Goal: Transaction & Acquisition: Book appointment/travel/reservation

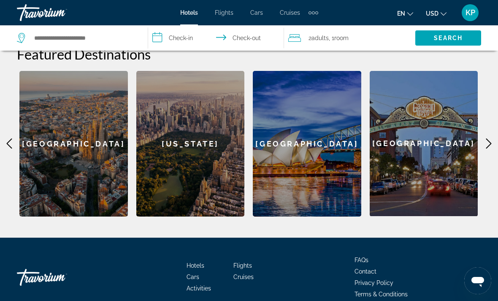
scroll to position [257, 0]
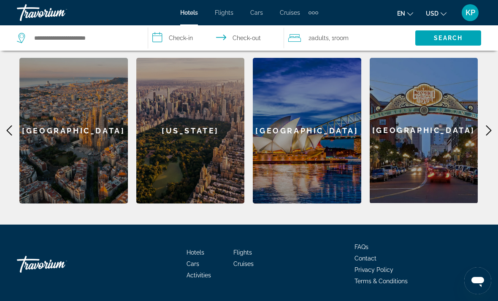
click at [488, 129] on icon "Main content" at bounding box center [489, 130] width 10 height 10
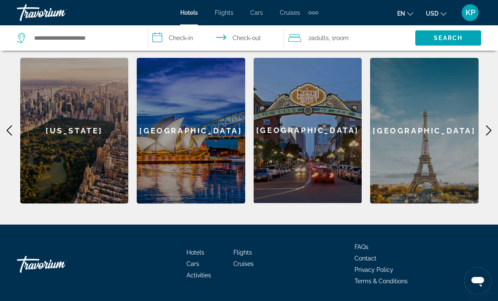
click at [487, 127] on icon "Main content" at bounding box center [488, 131] width 5 height 10
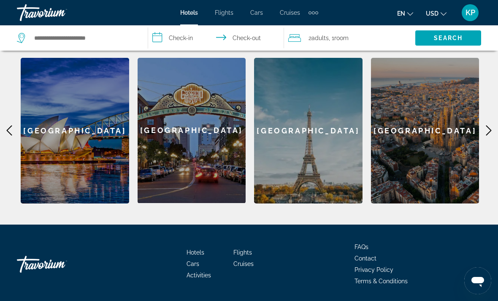
click at [493, 127] on icon "Main content" at bounding box center [489, 130] width 10 height 10
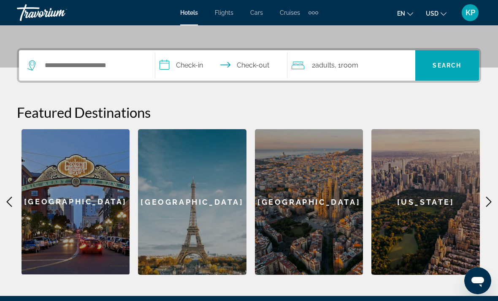
scroll to position [147, 0]
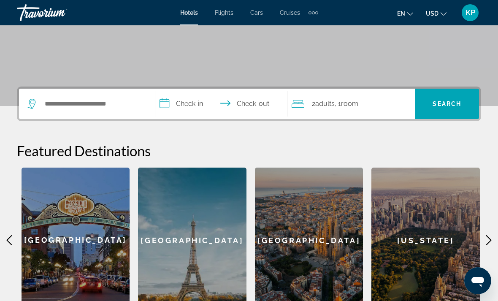
click at [403, 230] on div "[US_STATE]" at bounding box center [426, 241] width 108 height 146
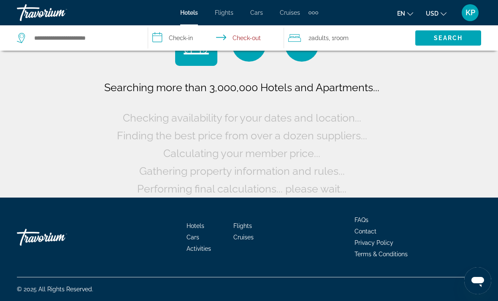
scroll to position [13, 0]
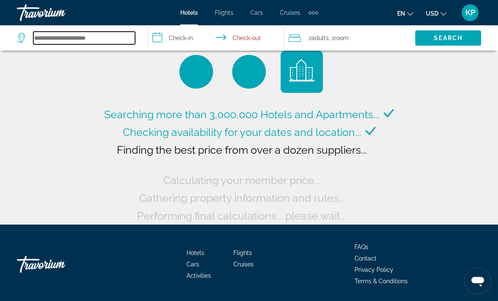
click at [61, 32] on input "Search hotel destination" at bounding box center [84, 38] width 102 height 13
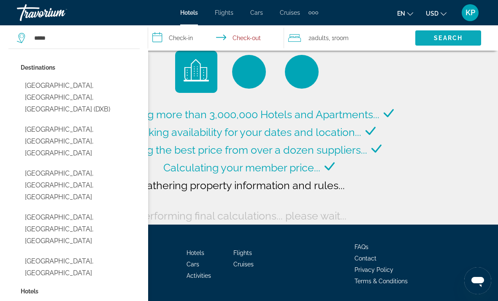
click at [450, 35] on span "Search" at bounding box center [448, 38] width 29 height 7
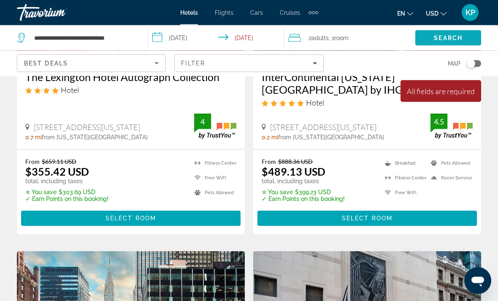
scroll to position [501, 0]
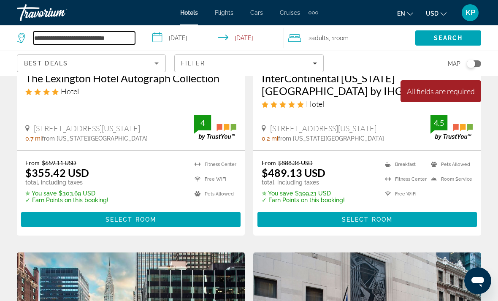
click at [73, 33] on input "**********" at bounding box center [84, 38] width 102 height 13
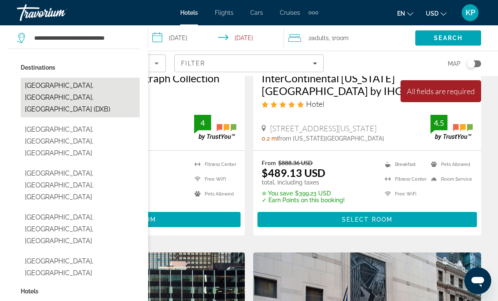
click at [39, 88] on button "[GEOGRAPHIC_DATA], [GEOGRAPHIC_DATA], [GEOGRAPHIC_DATA] (DXB)" at bounding box center [80, 98] width 119 height 40
type input "**********"
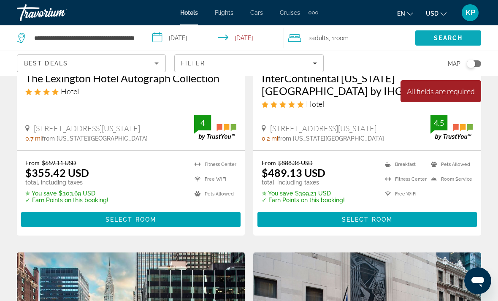
click at [446, 32] on span "Search" at bounding box center [448, 38] width 66 height 20
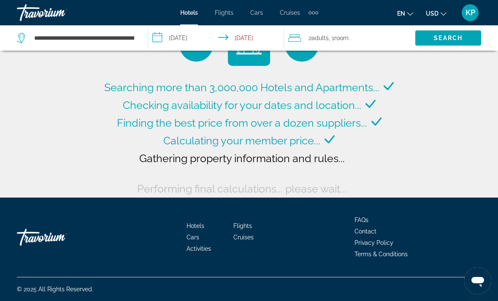
click at [251, 31] on input "**********" at bounding box center [217, 39] width 139 height 28
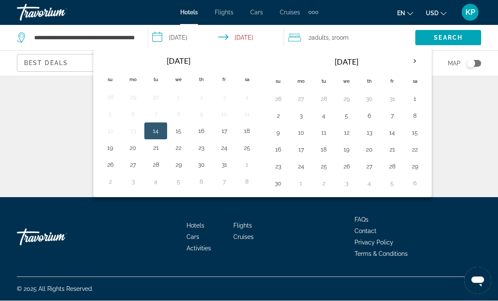
scroll to position [27, 0]
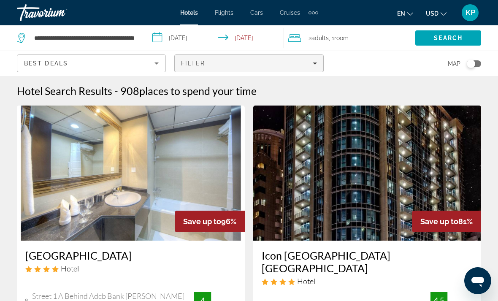
click at [256, 62] on div "Filter" at bounding box center [249, 63] width 136 height 7
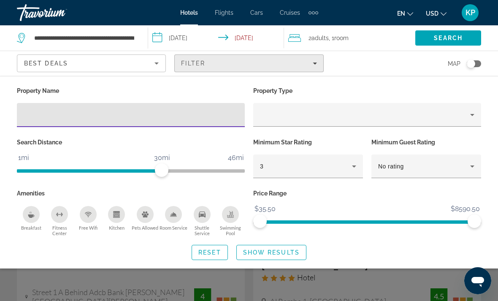
scroll to position [1, 0]
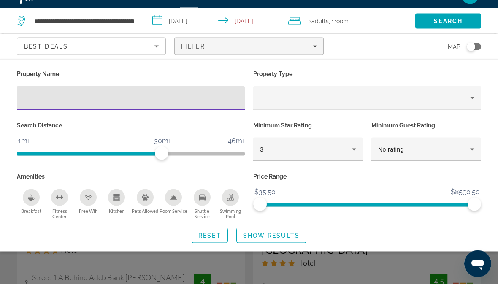
click at [257, 25] on input "**********" at bounding box center [217, 39] width 139 height 28
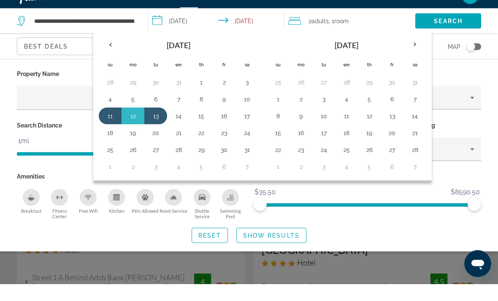
scroll to position [19, 0]
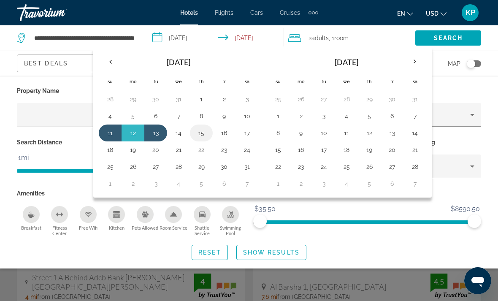
click at [205, 130] on button "15" at bounding box center [202, 133] width 14 height 12
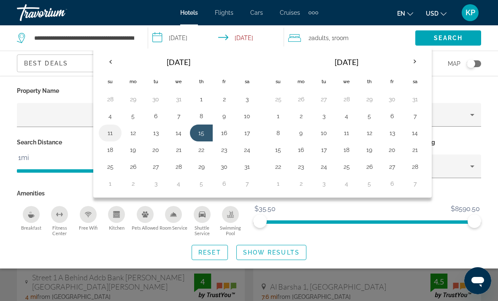
click at [115, 134] on button "11" at bounding box center [110, 133] width 14 height 12
type input "**********"
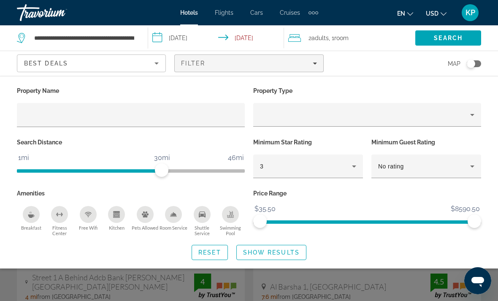
click at [450, 35] on span "Search" at bounding box center [448, 38] width 29 height 7
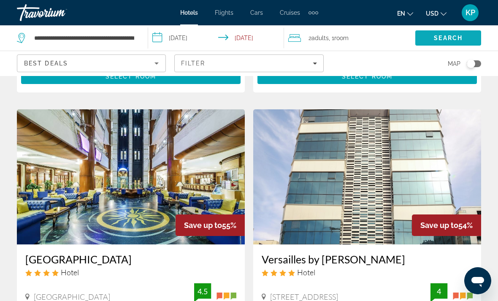
scroll to position [943, 0]
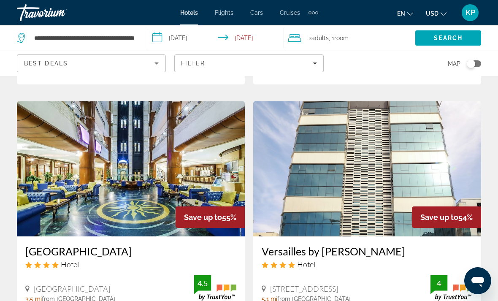
click at [335, 34] on span ", 1 Room rooms" at bounding box center [339, 38] width 20 height 12
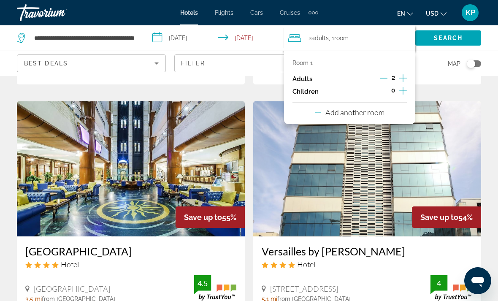
click at [404, 73] on icon "Increment adults" at bounding box center [403, 78] width 8 height 10
click at [403, 73] on icon "Increment adults" at bounding box center [403, 78] width 8 height 10
click at [402, 86] on icon "Increment children" at bounding box center [403, 91] width 8 height 10
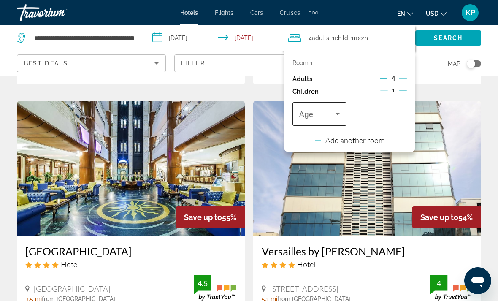
click at [336, 109] on icon "Travelers: 4 adults, 1 child" at bounding box center [338, 114] width 10 height 10
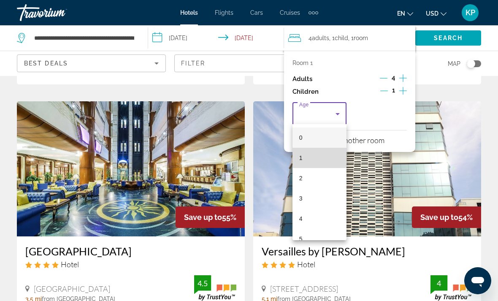
click at [301, 155] on span "1" at bounding box center [300, 158] width 3 height 10
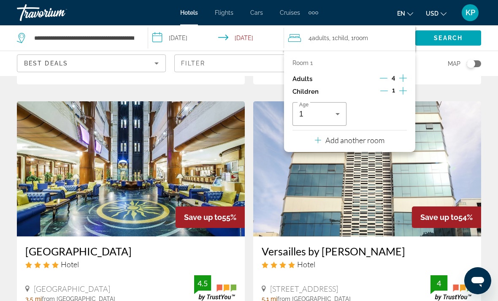
click at [492, 37] on div "Search" at bounding box center [456, 37] width 83 height 25
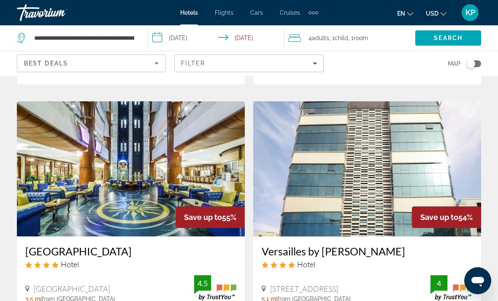
click at [341, 37] on span "Child" at bounding box center [342, 38] width 14 height 7
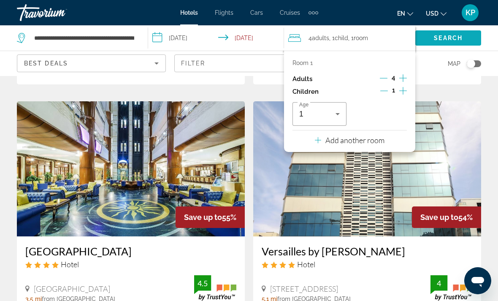
click at [449, 34] on span "Search" at bounding box center [448, 38] width 66 height 20
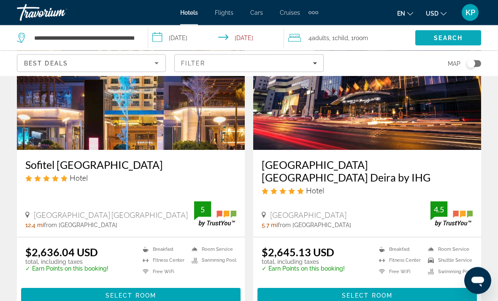
scroll to position [1634, 0]
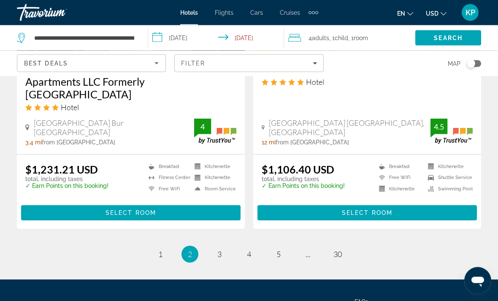
scroll to position [1730, 0]
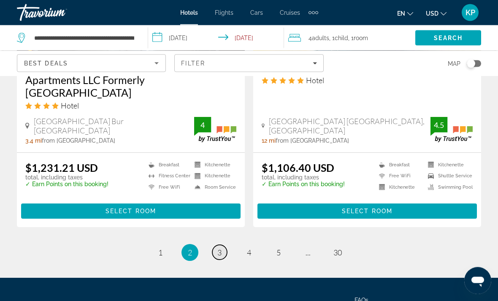
click at [222, 248] on span "3" at bounding box center [219, 252] width 4 height 9
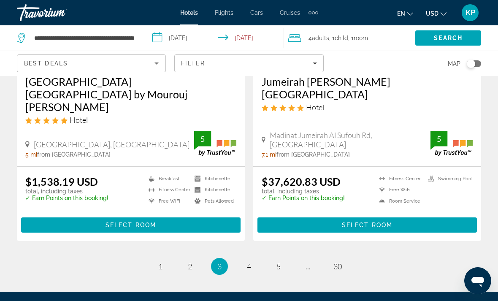
scroll to position [1734, 0]
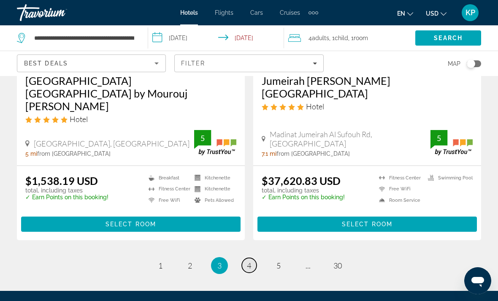
click at [243, 258] on link "page 4" at bounding box center [249, 265] width 15 height 15
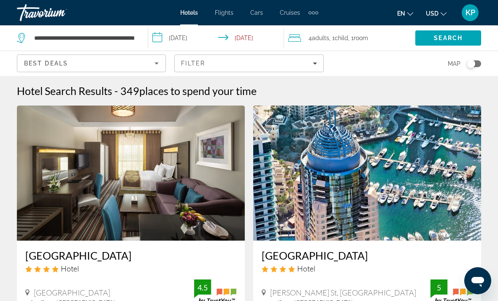
click at [152, 64] on div "Best Deals" at bounding box center [89, 63] width 130 height 10
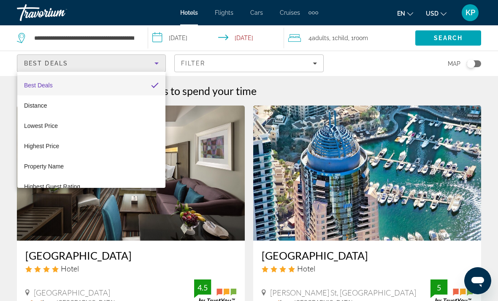
click at [146, 65] on div at bounding box center [249, 150] width 498 height 301
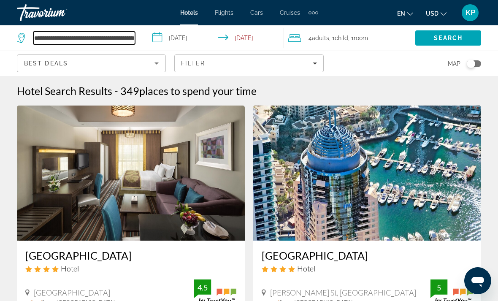
click at [132, 37] on input "**********" at bounding box center [84, 38] width 102 height 13
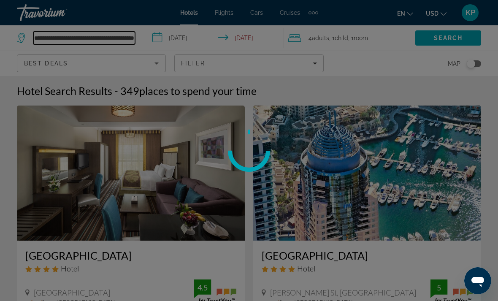
click at [129, 38] on input "**********" at bounding box center [84, 38] width 102 height 13
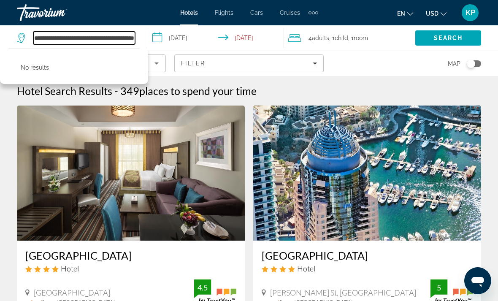
click at [108, 39] on input "**********" at bounding box center [84, 38] width 102 height 13
click at [114, 38] on input "**********" at bounding box center [84, 38] width 102 height 13
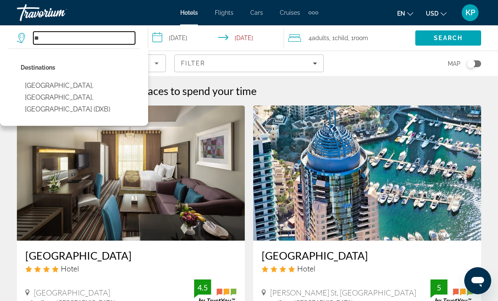
type input "*"
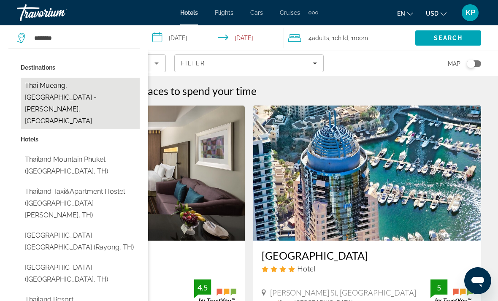
click at [87, 80] on button "Thai Mueang, [GEOGRAPHIC_DATA] - [PERSON_NAME], [GEOGRAPHIC_DATA]" at bounding box center [80, 104] width 119 height 52
type input "**********"
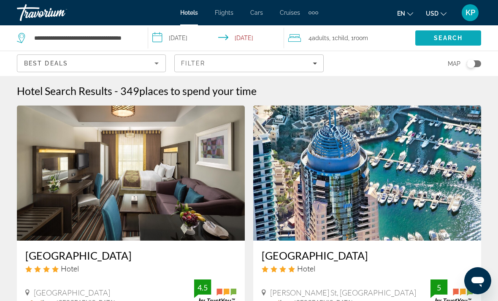
click at [452, 33] on span "Search" at bounding box center [448, 38] width 66 height 20
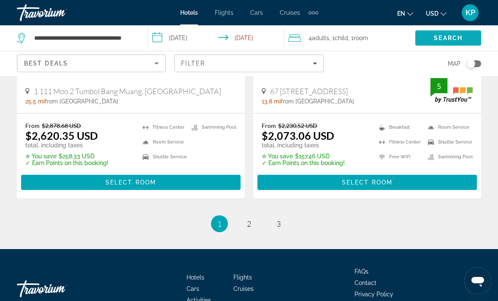
scroll to position [1801, 0]
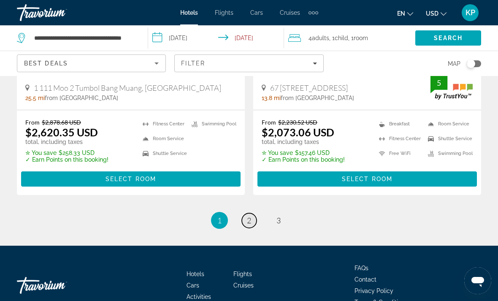
click at [249, 216] on span "2" at bounding box center [249, 220] width 4 height 9
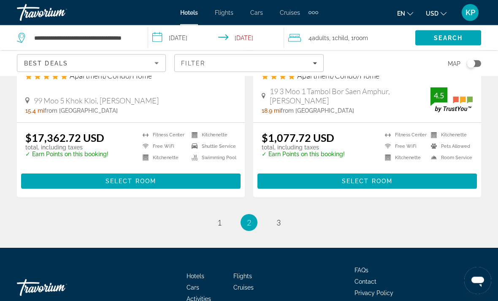
scroll to position [1715, 0]
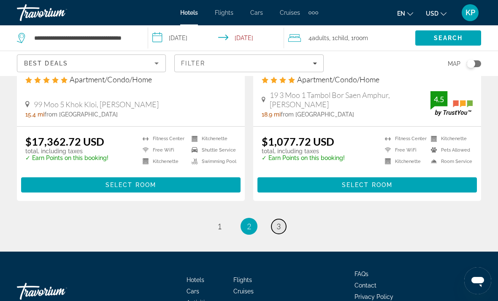
click at [279, 231] on span "3" at bounding box center [279, 226] width 4 height 9
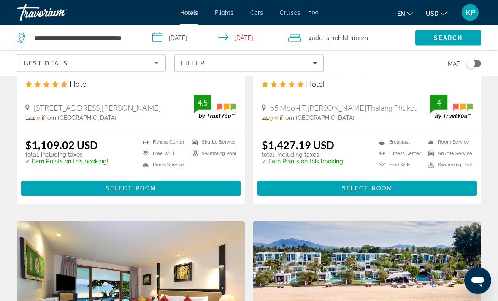
scroll to position [502, 0]
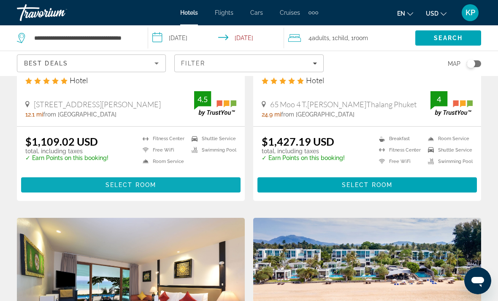
click at [120, 182] on span "Select Room" at bounding box center [131, 185] width 51 height 7
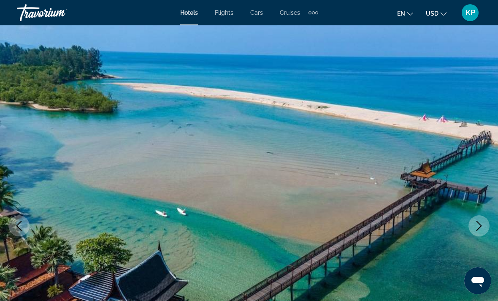
click at [477, 223] on icon "Next image" at bounding box center [479, 226] width 10 height 10
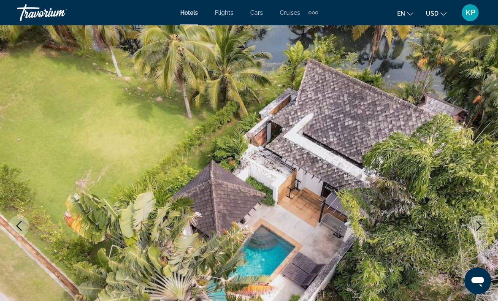
click at [477, 221] on icon "Next image" at bounding box center [479, 226] width 10 height 10
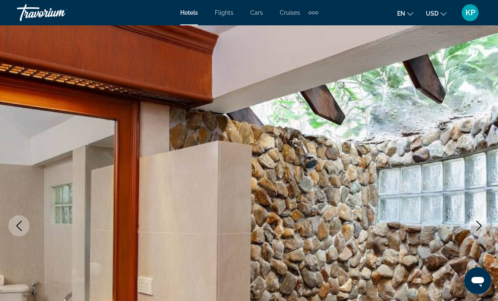
click at [479, 222] on icon "Next image" at bounding box center [479, 226] width 10 height 10
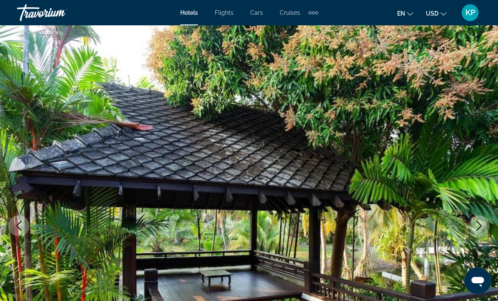
click at [477, 222] on icon "Next image" at bounding box center [479, 226] width 10 height 10
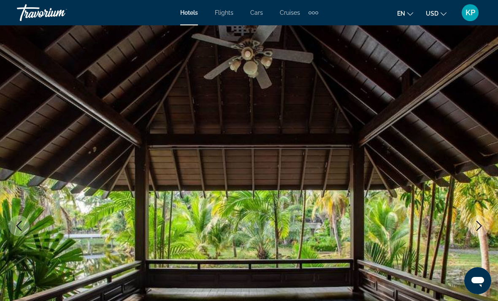
click at [480, 220] on button "Next image" at bounding box center [479, 225] width 21 height 21
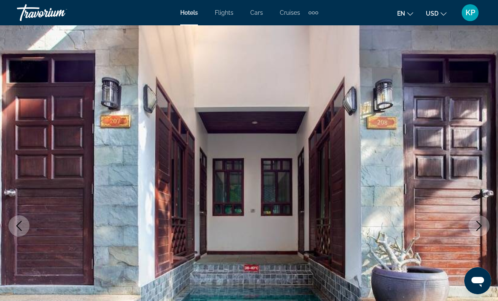
click at [478, 223] on icon "Next image" at bounding box center [479, 226] width 10 height 10
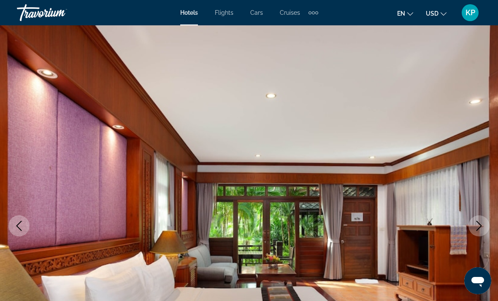
click at [479, 219] on button "Next image" at bounding box center [479, 225] width 21 height 21
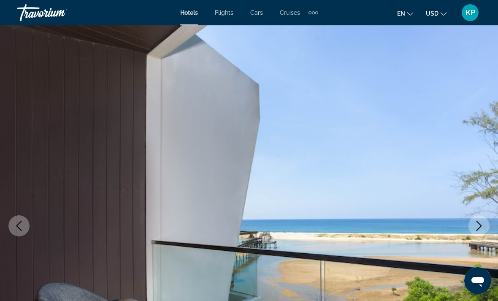
click at [474, 222] on button "Next image" at bounding box center [479, 225] width 21 height 21
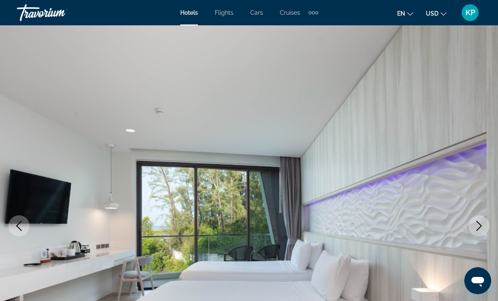
click at [478, 225] on icon "Next image" at bounding box center [479, 226] width 10 height 10
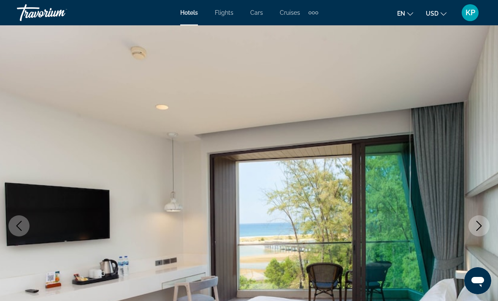
click at [481, 222] on icon "Next image" at bounding box center [479, 226] width 10 height 10
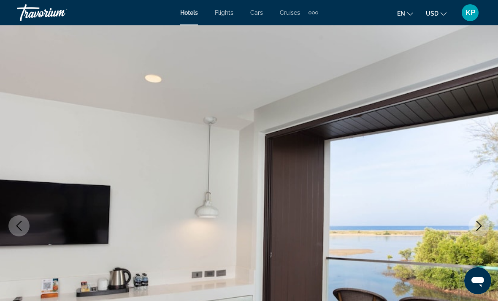
click at [479, 221] on icon "Next image" at bounding box center [479, 226] width 10 height 10
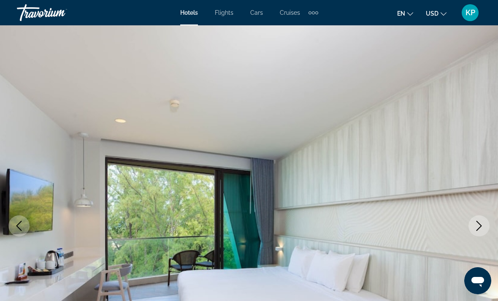
click at [477, 221] on icon "Next image" at bounding box center [479, 226] width 10 height 10
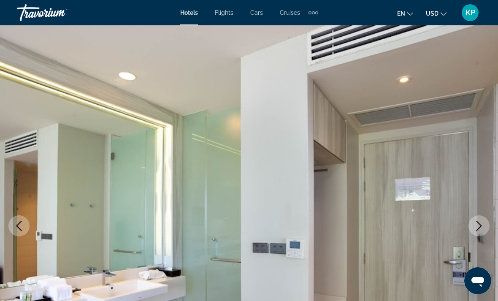
click at [482, 221] on icon "Next image" at bounding box center [479, 226] width 10 height 10
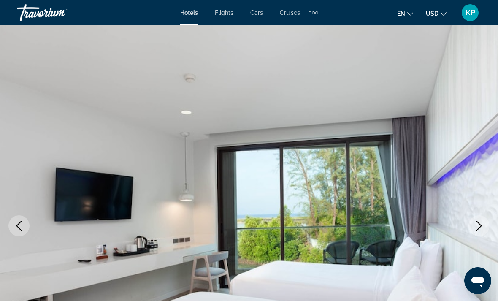
click at [480, 223] on icon "Next image" at bounding box center [479, 226] width 10 height 10
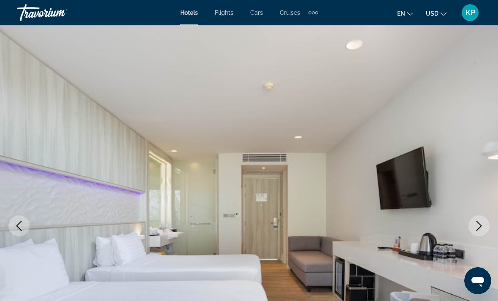
click at [478, 224] on icon "Next image" at bounding box center [479, 226] width 10 height 10
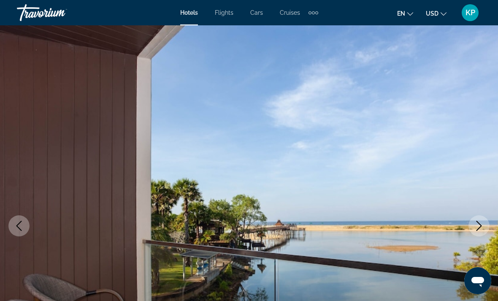
click at [477, 218] on button "Next image" at bounding box center [479, 225] width 21 height 21
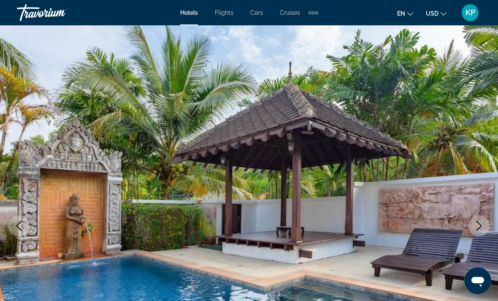
click at [479, 223] on icon "Next image" at bounding box center [479, 226] width 5 height 10
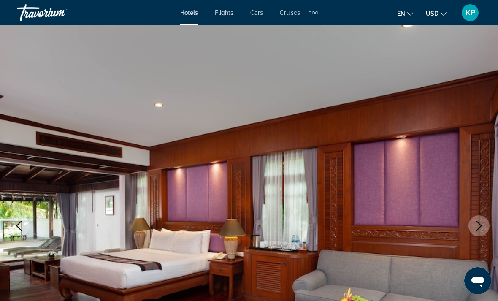
click at [478, 221] on icon "Next image" at bounding box center [479, 226] width 10 height 10
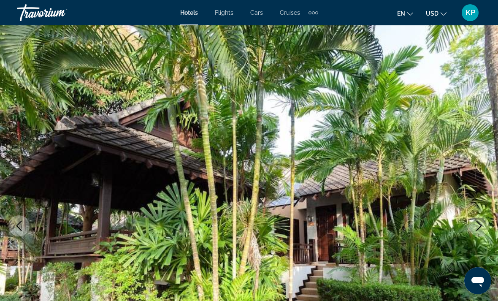
click at [472, 224] on button "Next image" at bounding box center [479, 225] width 21 height 21
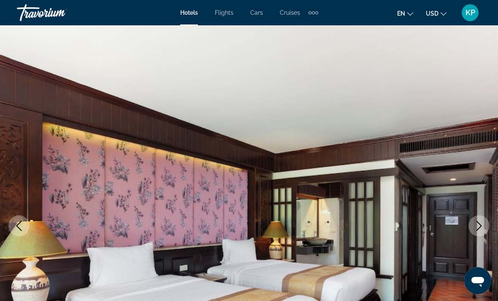
click at [481, 220] on button "Next image" at bounding box center [479, 225] width 21 height 21
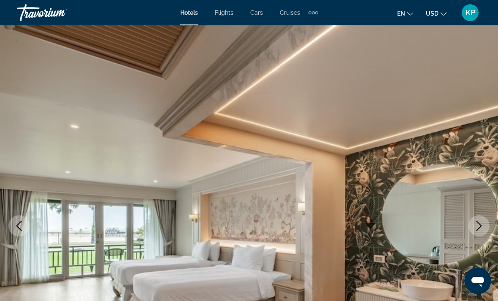
click at [476, 220] on button "Next image" at bounding box center [479, 225] width 21 height 21
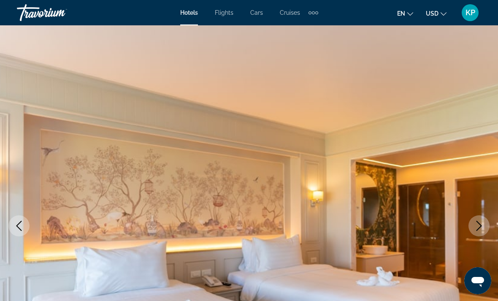
click at [475, 222] on icon "Next image" at bounding box center [479, 226] width 10 height 10
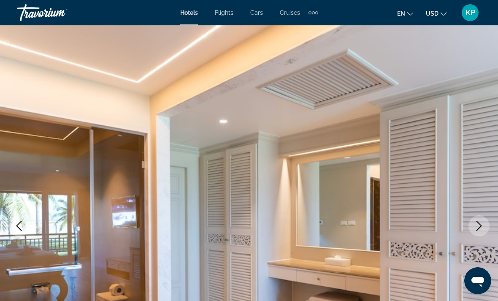
click at [477, 221] on icon "Next image" at bounding box center [479, 226] width 5 height 10
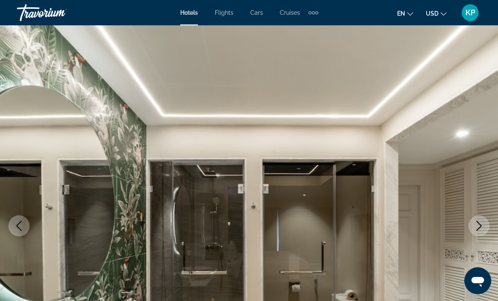
click at [478, 221] on icon "Next image" at bounding box center [479, 226] width 10 height 10
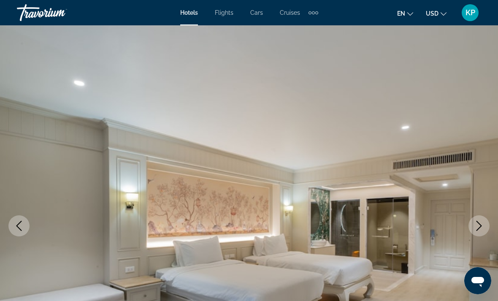
click at [481, 218] on button "Next image" at bounding box center [479, 225] width 21 height 21
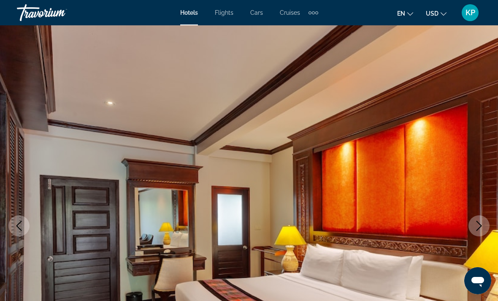
click at [477, 222] on icon "Next image" at bounding box center [479, 226] width 5 height 10
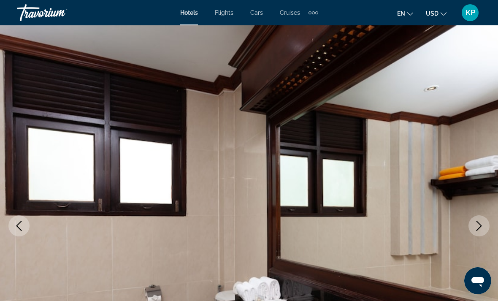
click at [480, 220] on button "Next image" at bounding box center [479, 225] width 21 height 21
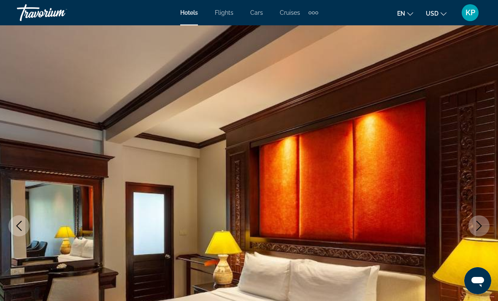
scroll to position [1, 0]
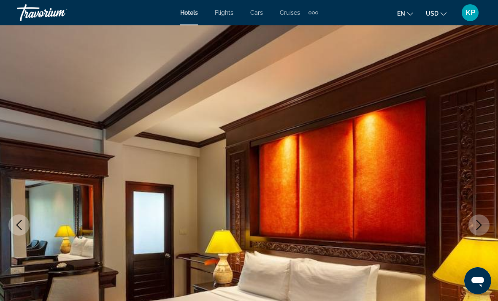
click at [475, 221] on icon "Next image" at bounding box center [479, 225] width 10 height 10
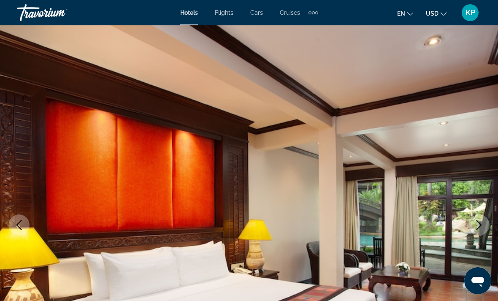
click at [475, 223] on icon "Next image" at bounding box center [479, 225] width 10 height 10
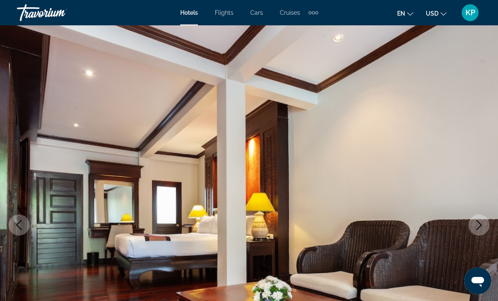
click at [476, 223] on icon "Next image" at bounding box center [479, 225] width 10 height 10
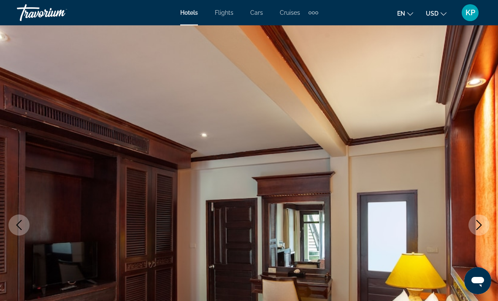
click at [475, 224] on icon "Next image" at bounding box center [479, 225] width 10 height 10
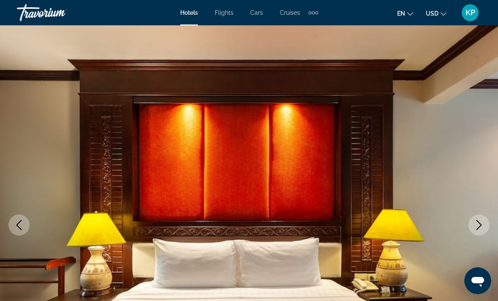
click at [475, 225] on icon "Next image" at bounding box center [479, 225] width 10 height 10
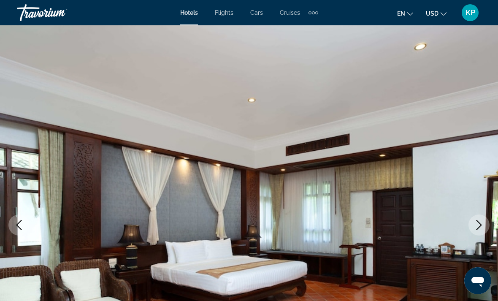
click at [482, 218] on button "Next image" at bounding box center [479, 224] width 21 height 21
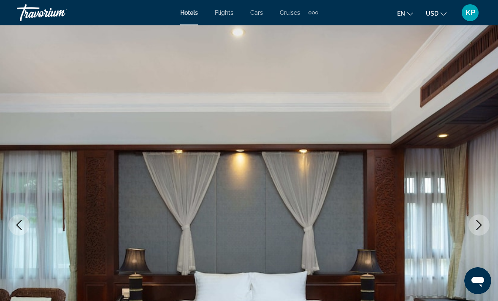
click at [477, 222] on icon "Next image" at bounding box center [479, 225] width 10 height 10
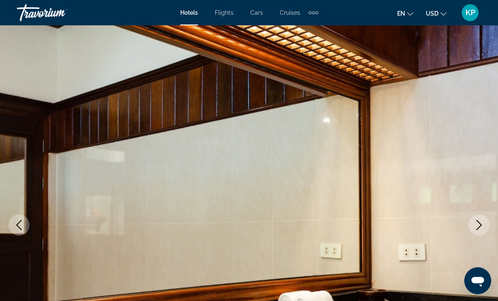
click at [480, 221] on icon "Next image" at bounding box center [479, 225] width 10 height 10
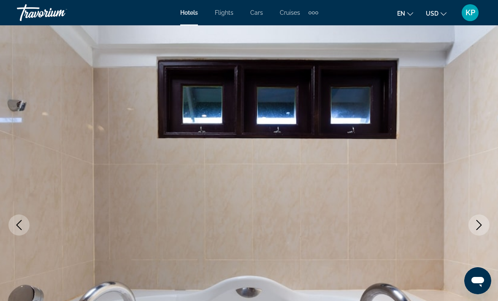
click at [481, 220] on icon "Next image" at bounding box center [479, 225] width 10 height 10
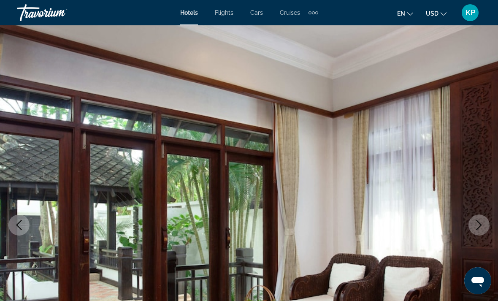
click at [480, 222] on icon "Next image" at bounding box center [479, 225] width 10 height 10
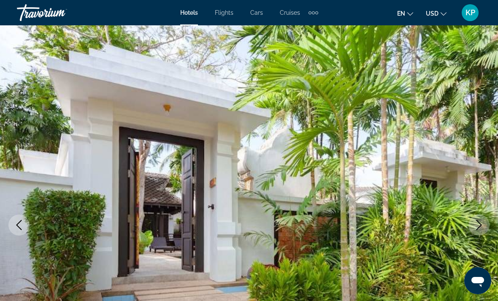
click at [473, 226] on button "Next image" at bounding box center [479, 224] width 21 height 21
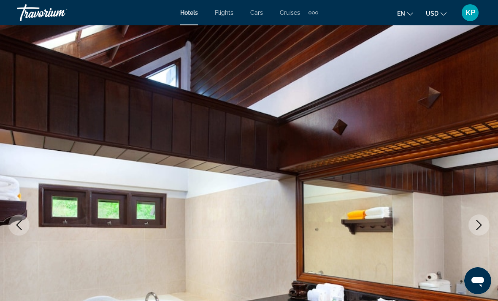
click at [477, 222] on icon "Next image" at bounding box center [479, 225] width 10 height 10
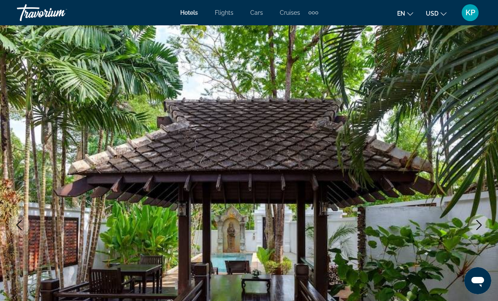
click at [474, 224] on icon "Next image" at bounding box center [479, 225] width 10 height 10
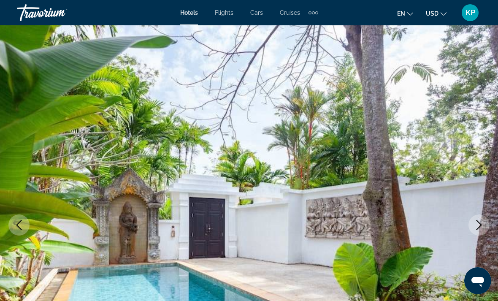
click at [476, 222] on icon "Next image" at bounding box center [479, 225] width 10 height 10
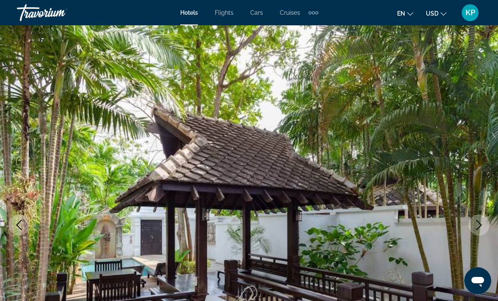
click at [475, 225] on icon "Next image" at bounding box center [479, 225] width 10 height 10
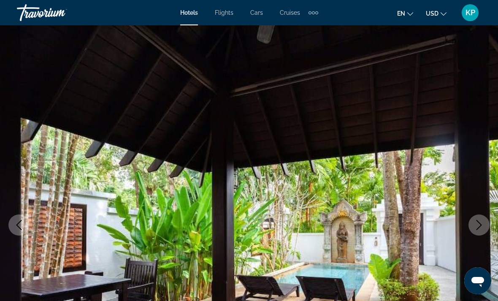
click at [477, 222] on icon "Next image" at bounding box center [479, 225] width 10 height 10
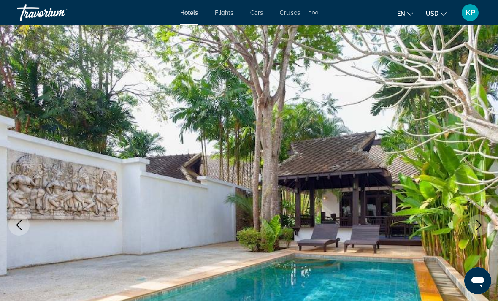
click at [474, 224] on icon "Next image" at bounding box center [479, 225] width 10 height 10
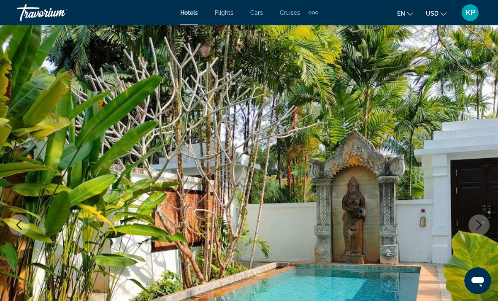
click at [476, 220] on icon "Next image" at bounding box center [479, 225] width 10 height 10
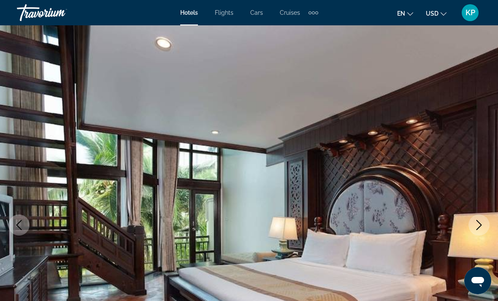
click at [477, 223] on icon "Next image" at bounding box center [479, 225] width 10 height 10
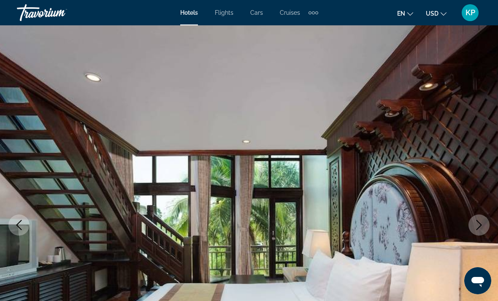
click at [475, 222] on icon "Next image" at bounding box center [479, 225] width 10 height 10
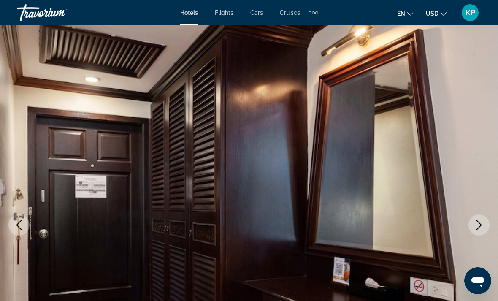
click at [478, 219] on button "Next image" at bounding box center [479, 224] width 21 height 21
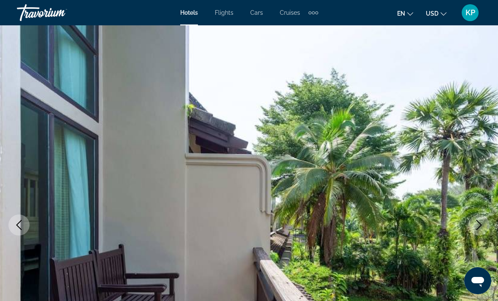
click at [477, 221] on icon "Next image" at bounding box center [479, 225] width 10 height 10
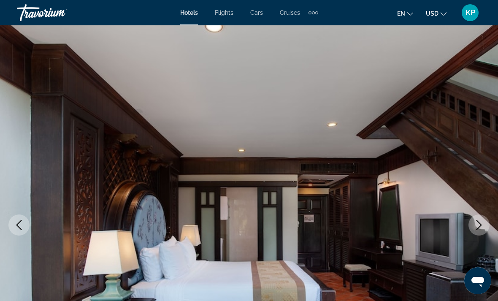
click at [475, 221] on icon "Next image" at bounding box center [479, 225] width 10 height 10
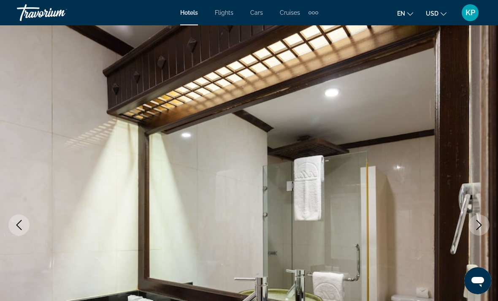
click at [474, 224] on icon "Next image" at bounding box center [479, 225] width 10 height 10
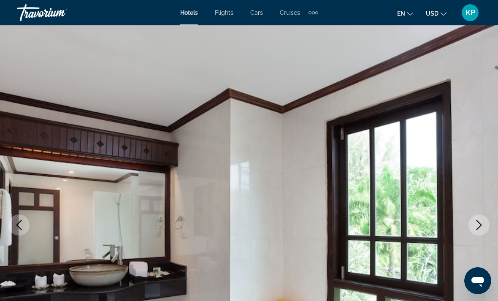
click at [477, 222] on icon "Next image" at bounding box center [479, 225] width 10 height 10
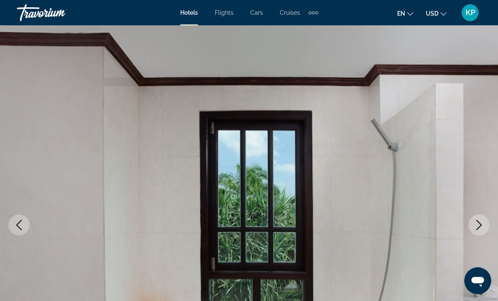
click at [484, 217] on button "Next image" at bounding box center [479, 224] width 21 height 21
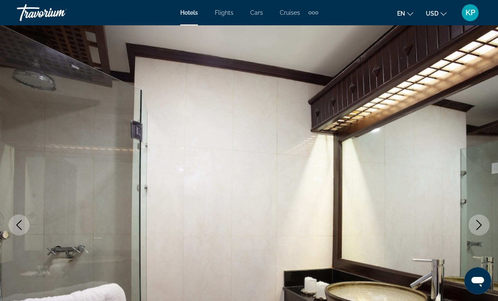
click at [480, 221] on icon "Next image" at bounding box center [479, 225] width 10 height 10
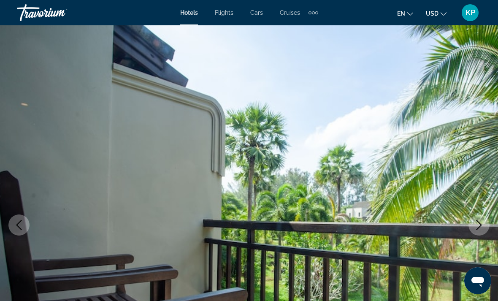
click at [477, 223] on icon "Next image" at bounding box center [479, 225] width 10 height 10
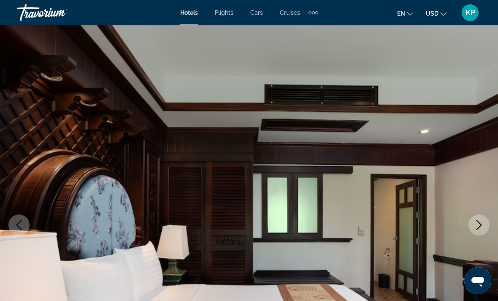
click at [480, 221] on icon "Next image" at bounding box center [479, 225] width 10 height 10
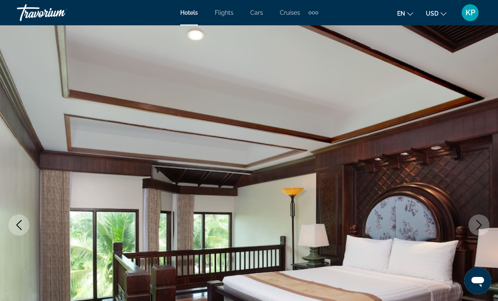
click at [474, 225] on icon "Next image" at bounding box center [479, 225] width 10 height 10
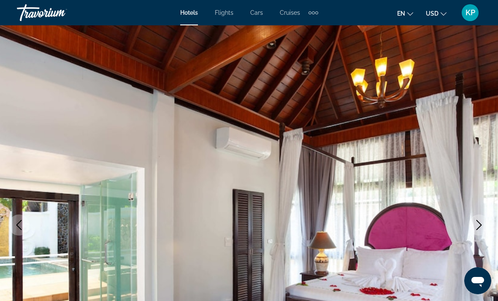
click at [475, 222] on icon "Next image" at bounding box center [479, 225] width 10 height 10
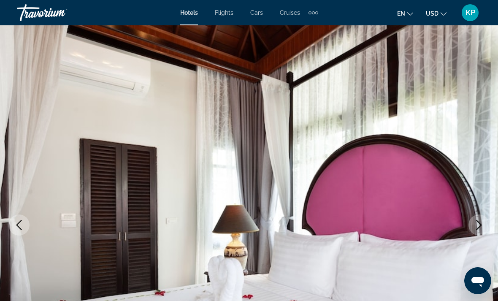
click at [480, 221] on icon "Next image" at bounding box center [479, 225] width 10 height 10
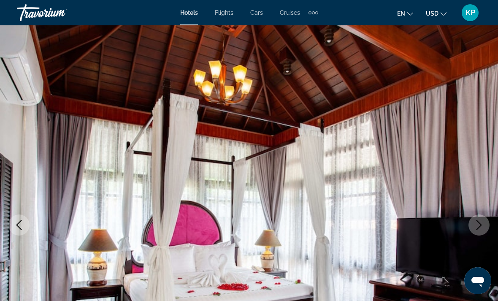
click at [475, 222] on icon "Next image" at bounding box center [479, 225] width 10 height 10
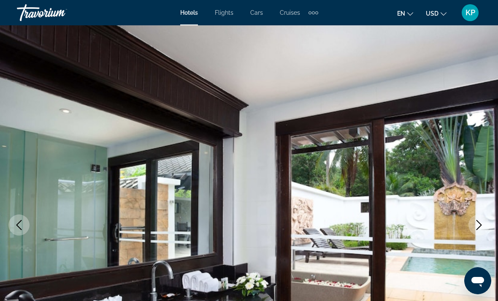
click at [474, 221] on icon "Next image" at bounding box center [479, 225] width 10 height 10
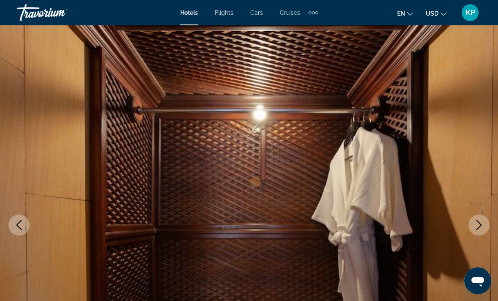
click at [472, 225] on button "Next image" at bounding box center [479, 224] width 21 height 21
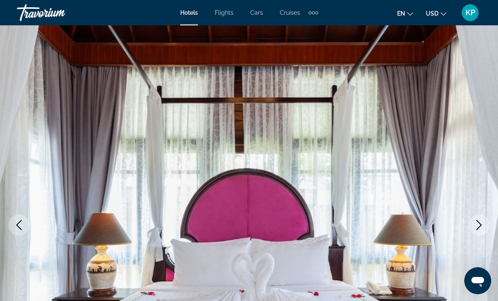
scroll to position [13, 0]
